Goal: Information Seeking & Learning: Learn about a topic

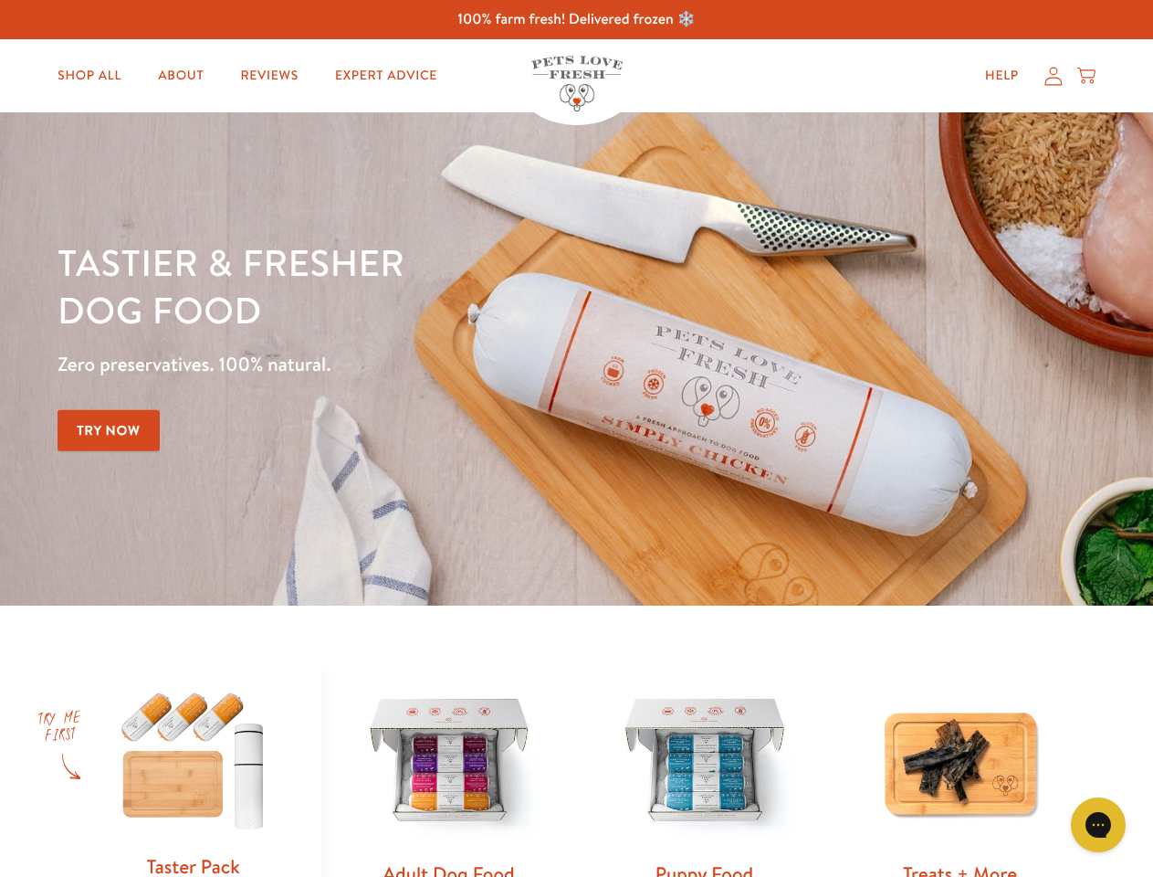
click at [576, 438] on div "Tastier & fresher dog food Zero preservatives. 100% natural. Try Now" at bounding box center [404, 358] width 692 height 241
click at [1098, 824] on icon "Open gorgias live chat" at bounding box center [1097, 823] width 17 height 17
